Goal: Task Accomplishment & Management: Use online tool/utility

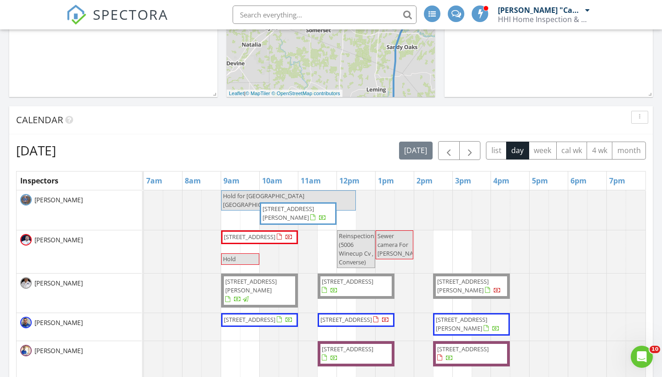
scroll to position [6, 0]
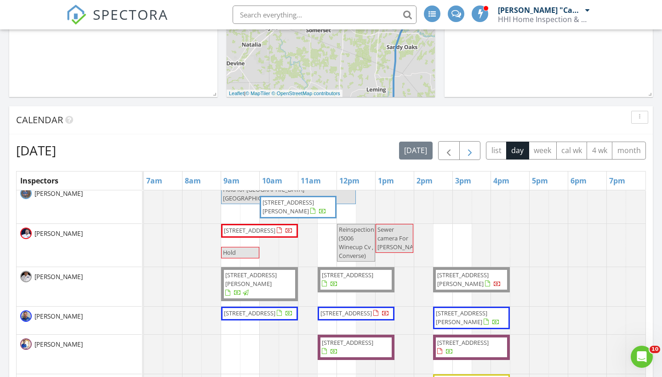
click at [467, 154] on span "button" at bounding box center [469, 150] width 11 height 11
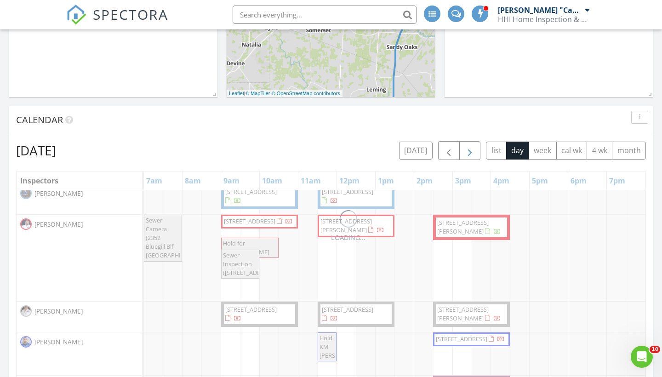
click at [467, 154] on span "button" at bounding box center [469, 150] width 11 height 11
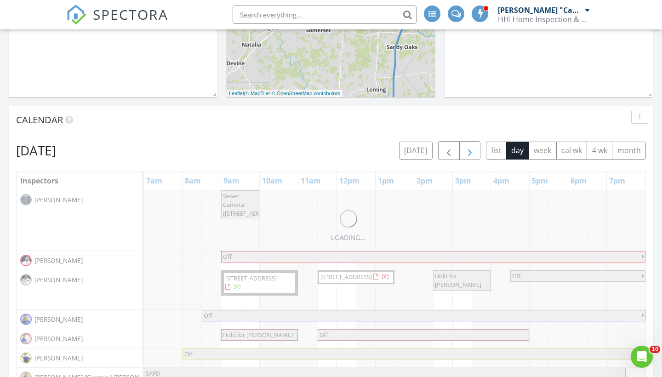
scroll to position [0, 0]
click at [467, 154] on span "button" at bounding box center [469, 150] width 11 height 11
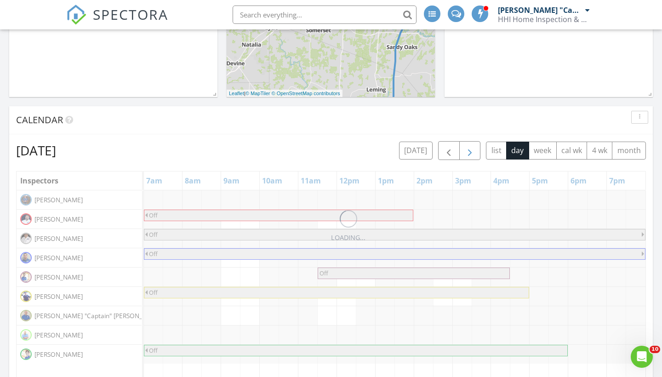
click at [467, 154] on span "button" at bounding box center [469, 150] width 11 height 11
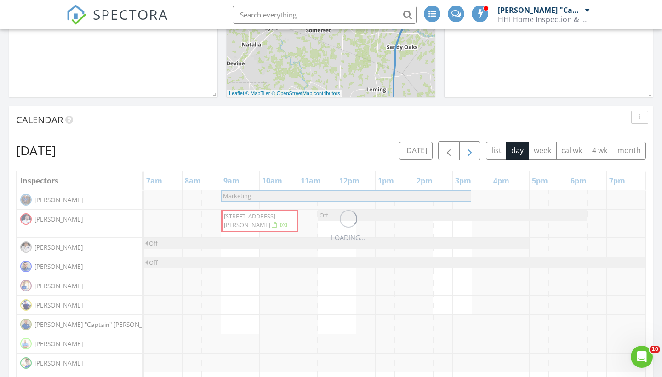
click at [467, 154] on span "button" at bounding box center [469, 150] width 11 height 11
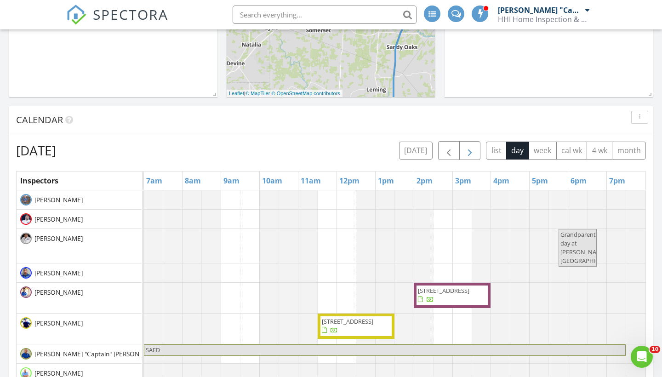
click at [467, 154] on span "button" at bounding box center [469, 150] width 11 height 11
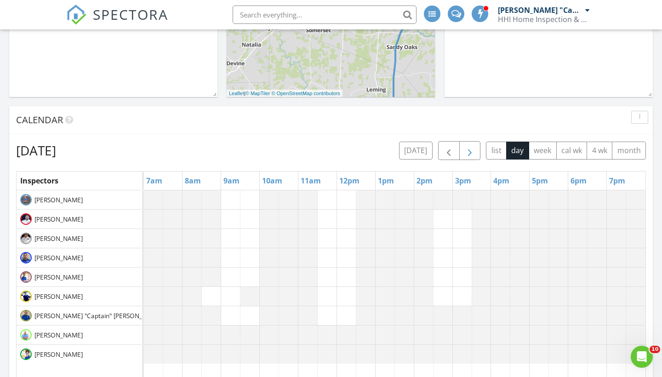
click at [467, 154] on span "button" at bounding box center [469, 150] width 11 height 11
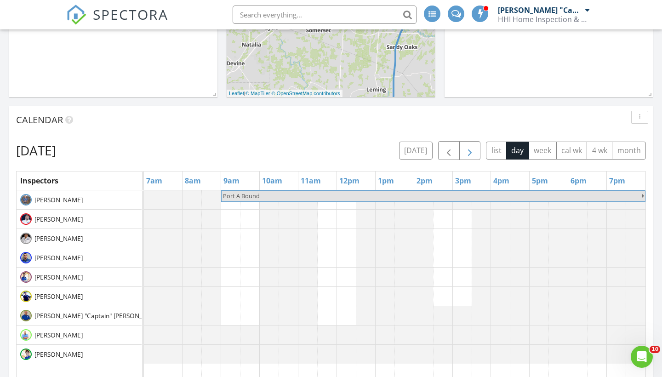
click at [467, 154] on span "button" at bounding box center [469, 150] width 11 height 11
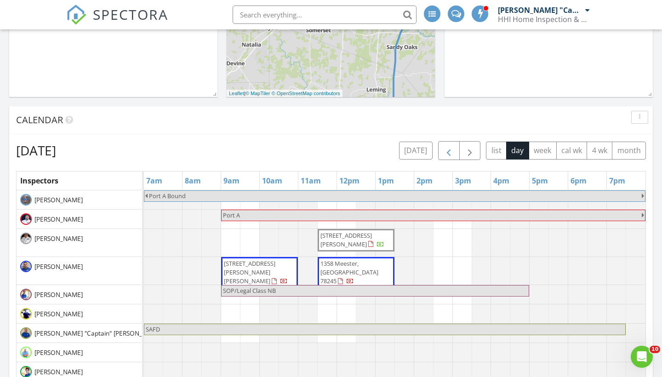
click at [450, 153] on span "button" at bounding box center [448, 150] width 11 height 11
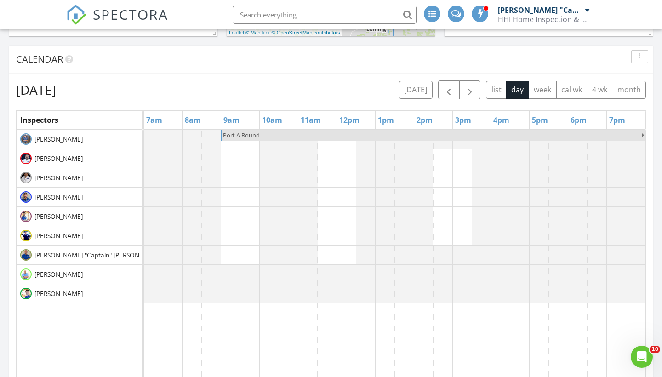
scroll to position [337, 0]
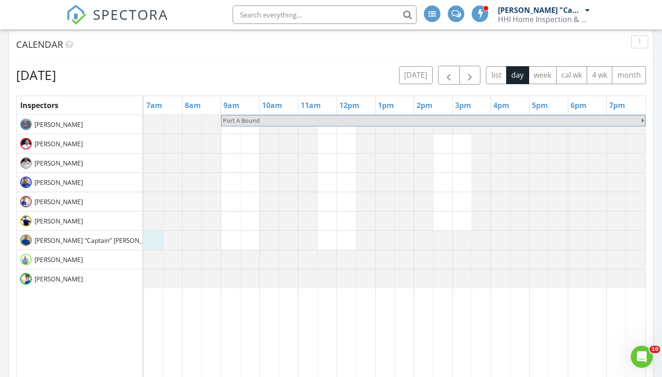
click at [144, 239] on div at bounding box center [144, 240] width 0 height 19
click at [152, 218] on link "Event" at bounding box center [152, 215] width 47 height 15
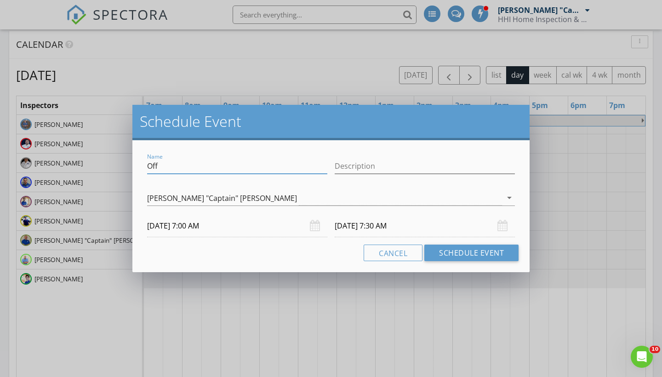
drag, startPoint x: 164, startPoint y: 166, endPoint x: 143, endPoint y: 166, distance: 21.1
click at [143, 166] on div "Name Off Description [PERSON_NAME] "Captain" [PERSON_NAME] arrow_drop_down [DAT…" at bounding box center [330, 206] width 397 height 132
type input "SAFD"
click at [398, 224] on input "[DATE] 7:30 AM" at bounding box center [424, 226] width 180 height 23
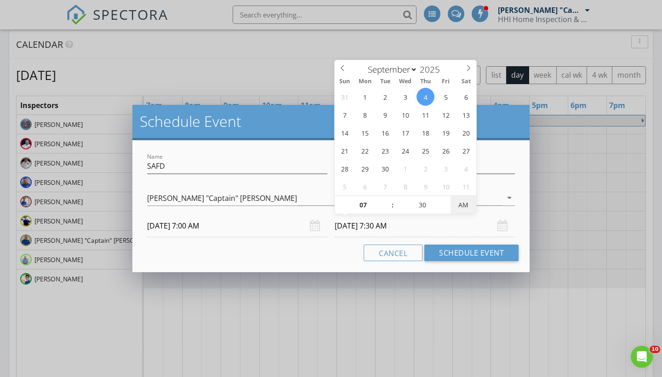
type input "[DATE] 7:30 PM"
click at [468, 250] on button "Schedule Event" at bounding box center [471, 252] width 94 height 17
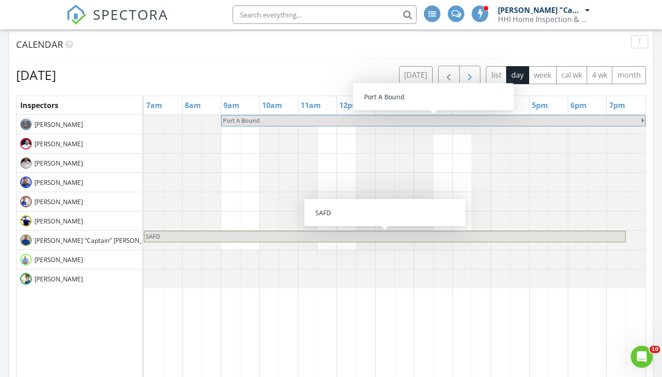
click at [471, 79] on span "button" at bounding box center [469, 75] width 11 height 11
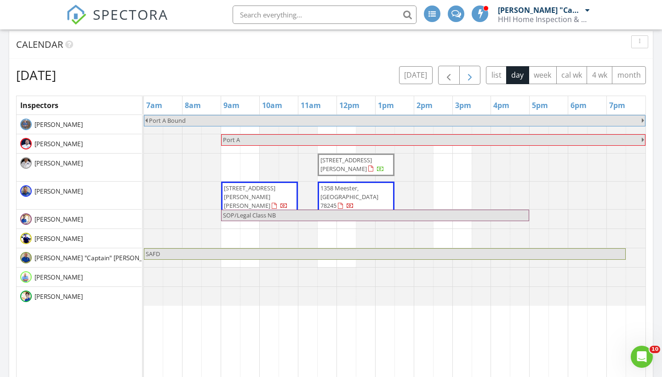
click at [474, 76] on span "button" at bounding box center [469, 75] width 11 height 11
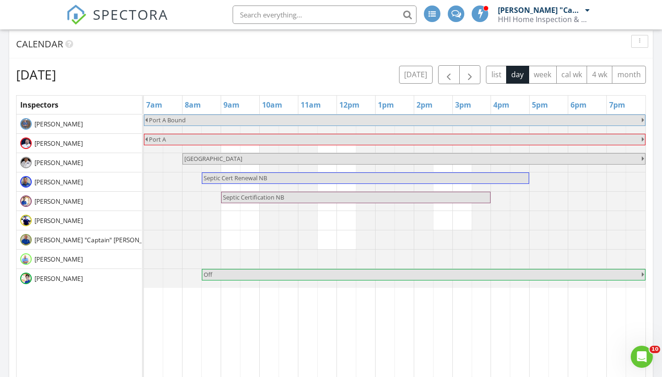
scroll to position [5, 5]
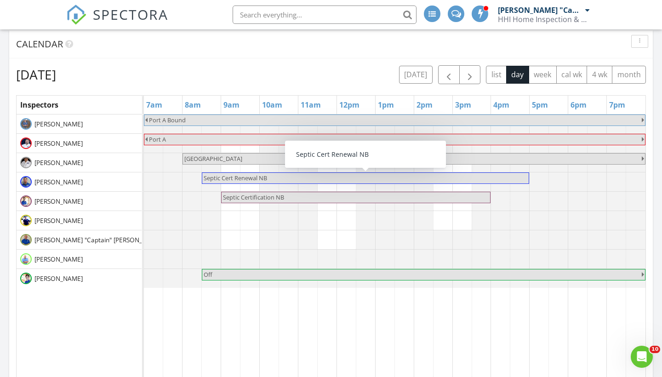
click at [270, 177] on span "Septic Cert Renewal NB" at bounding box center [365, 178] width 325 height 9
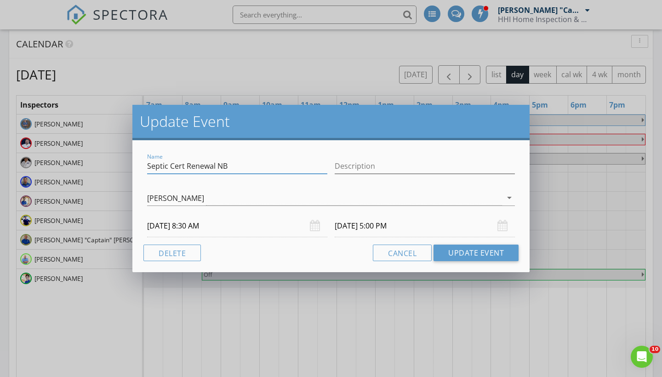
drag, startPoint x: 232, startPoint y: 166, endPoint x: 141, endPoint y: 164, distance: 91.9
click at [141, 164] on div "Name Septic Cert Renewal NB Description [PERSON_NAME] arrow_drop_down [DATE] 8:…" at bounding box center [330, 206] width 397 height 132
click at [257, 152] on div "Name Septic Cert Renewal NB" at bounding box center [236, 167] width 187 height 32
click at [88, 220] on div "Update Event Name Septic Cert Renewal NB Description [PERSON_NAME] arrow_drop_d…" at bounding box center [331, 188] width 662 height 377
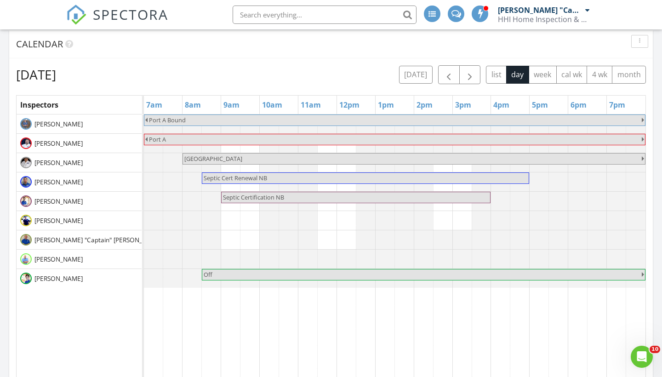
click at [144, 241] on div at bounding box center [144, 239] width 0 height 19
click at [138, 334] on div "[PERSON_NAME] [PERSON_NAME] [PERSON_NAME], Jr [PERSON_NAME] [PERSON_NAME] [PERS…" at bounding box center [79, 291] width 125 height 355
click at [144, 239] on div at bounding box center [144, 239] width 0 height 19
click at [152, 215] on link "Event" at bounding box center [152, 215] width 47 height 15
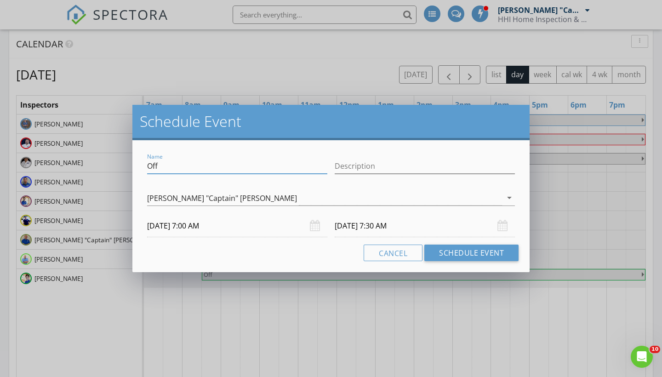
drag, startPoint x: 166, startPoint y: 164, endPoint x: 142, endPoint y: 165, distance: 24.4
click at [142, 165] on div "Name Off Description [PERSON_NAME] "Captain" [PERSON_NAME] arrow_drop_down [DAT…" at bounding box center [330, 206] width 397 height 132
paste input "Septic Cert Renewal NB"
type input "Septic Cert Renewal NB"
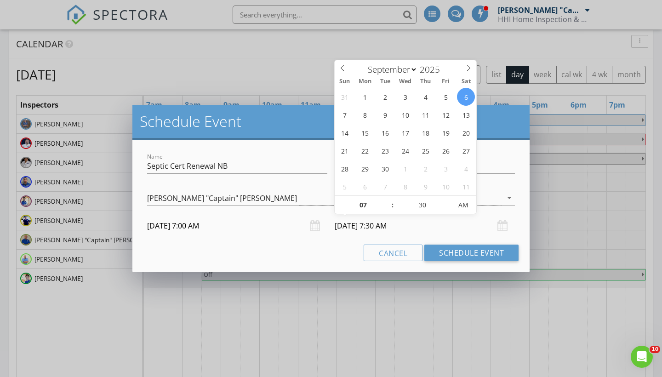
click at [394, 226] on input "[DATE] 7:30 AM" at bounding box center [424, 226] width 180 height 23
type input "[DATE] 7:30 PM"
click at [473, 253] on button "Schedule Event" at bounding box center [471, 252] width 94 height 17
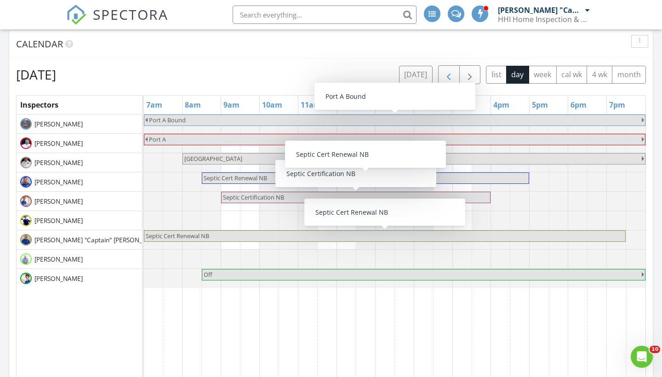
click at [448, 75] on span "button" at bounding box center [448, 74] width 11 height 11
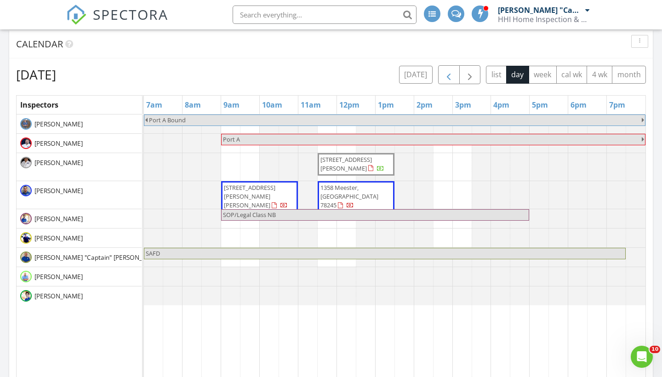
click at [451, 74] on span "button" at bounding box center [448, 74] width 11 height 11
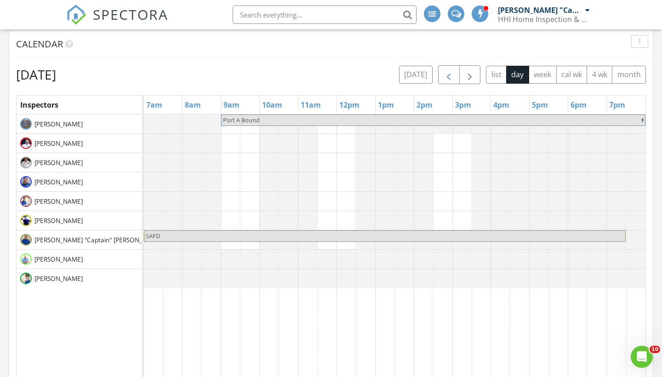
click at [451, 74] on span "button" at bounding box center [448, 74] width 11 height 11
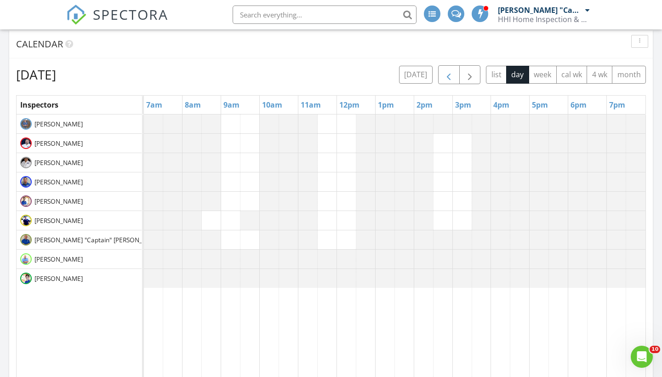
click at [451, 74] on span "button" at bounding box center [448, 74] width 11 height 11
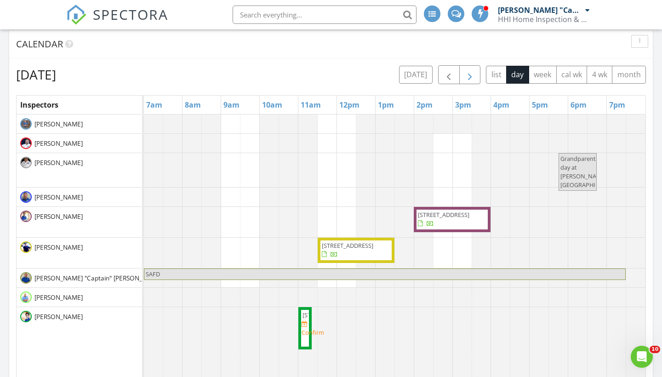
click at [469, 74] on span "button" at bounding box center [469, 74] width 11 height 11
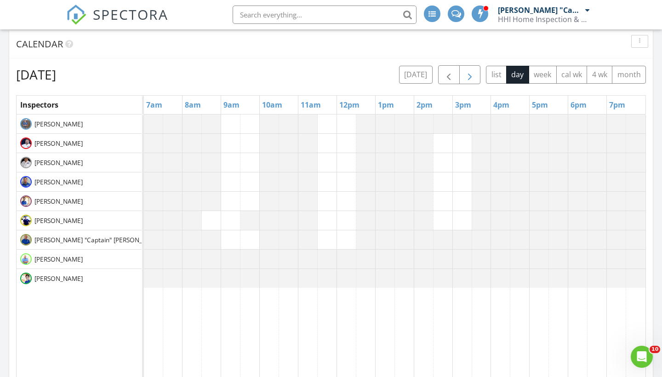
click at [469, 74] on span "button" at bounding box center [469, 74] width 11 height 11
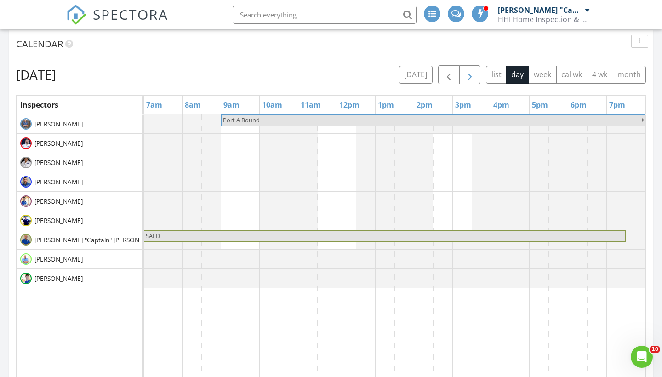
click at [469, 74] on span "button" at bounding box center [469, 74] width 11 height 11
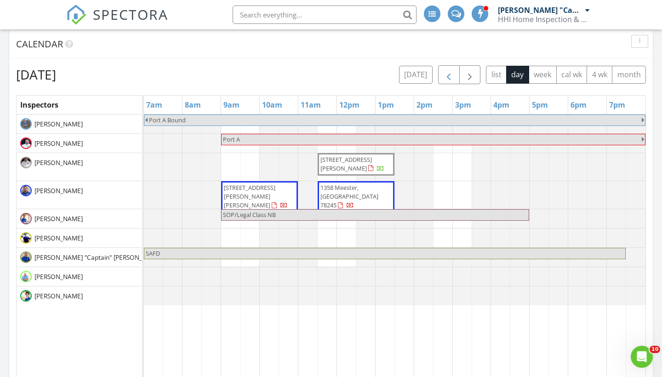
click at [450, 74] on span "button" at bounding box center [448, 74] width 11 height 11
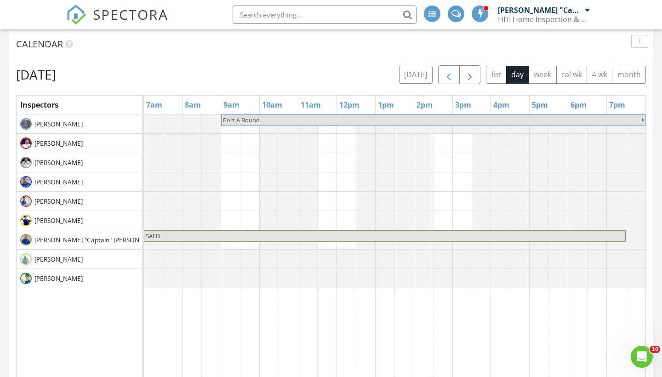
click at [450, 74] on span "button" at bounding box center [448, 74] width 11 height 11
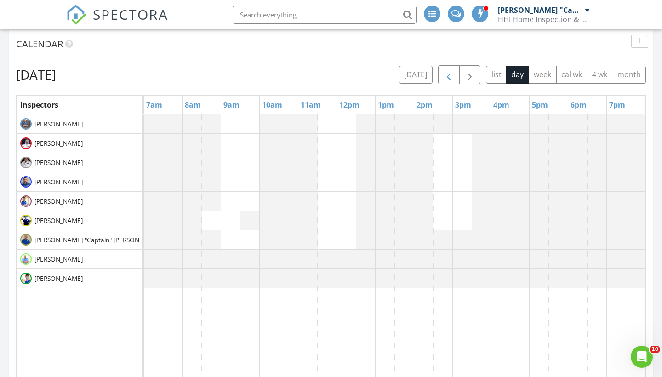
click at [450, 74] on span "button" at bounding box center [448, 74] width 11 height 11
